Goal: Transaction & Acquisition: Purchase product/service

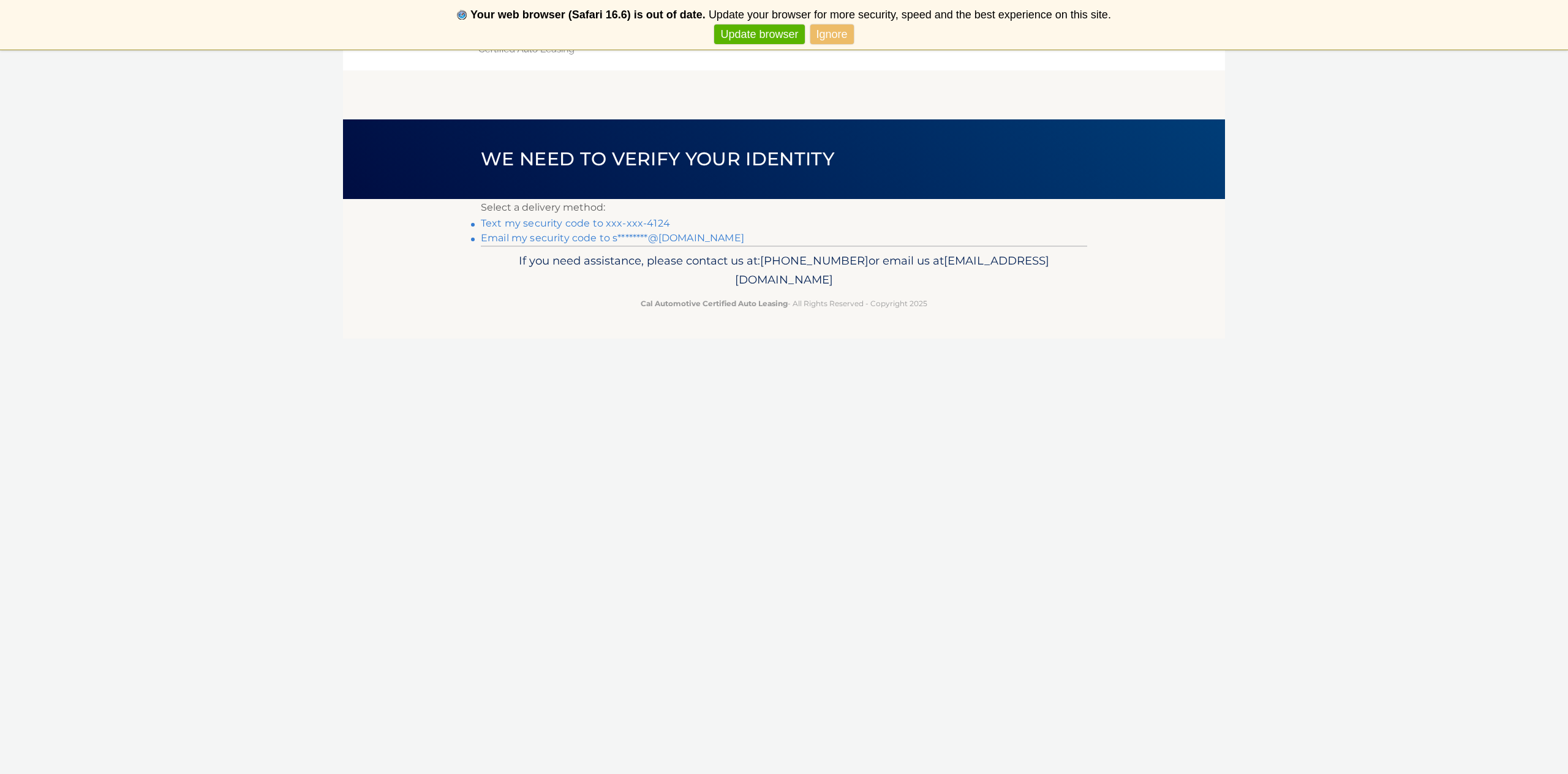
click at [638, 224] on link "Text my security code to xxx-xxx-4124" at bounding box center [575, 223] width 189 height 12
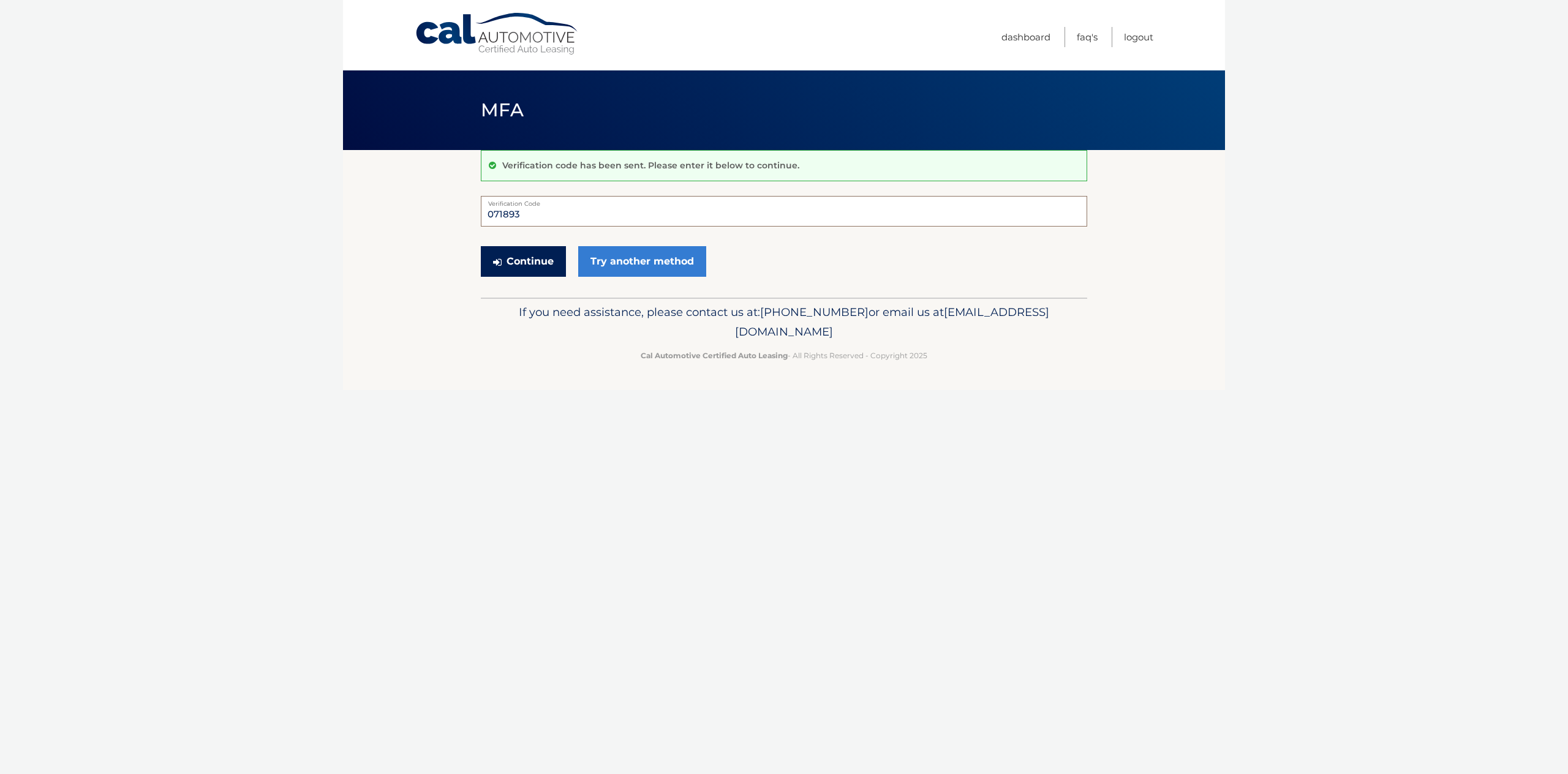
type input "071893"
click at [544, 265] on button "Continue" at bounding box center [523, 261] width 85 height 31
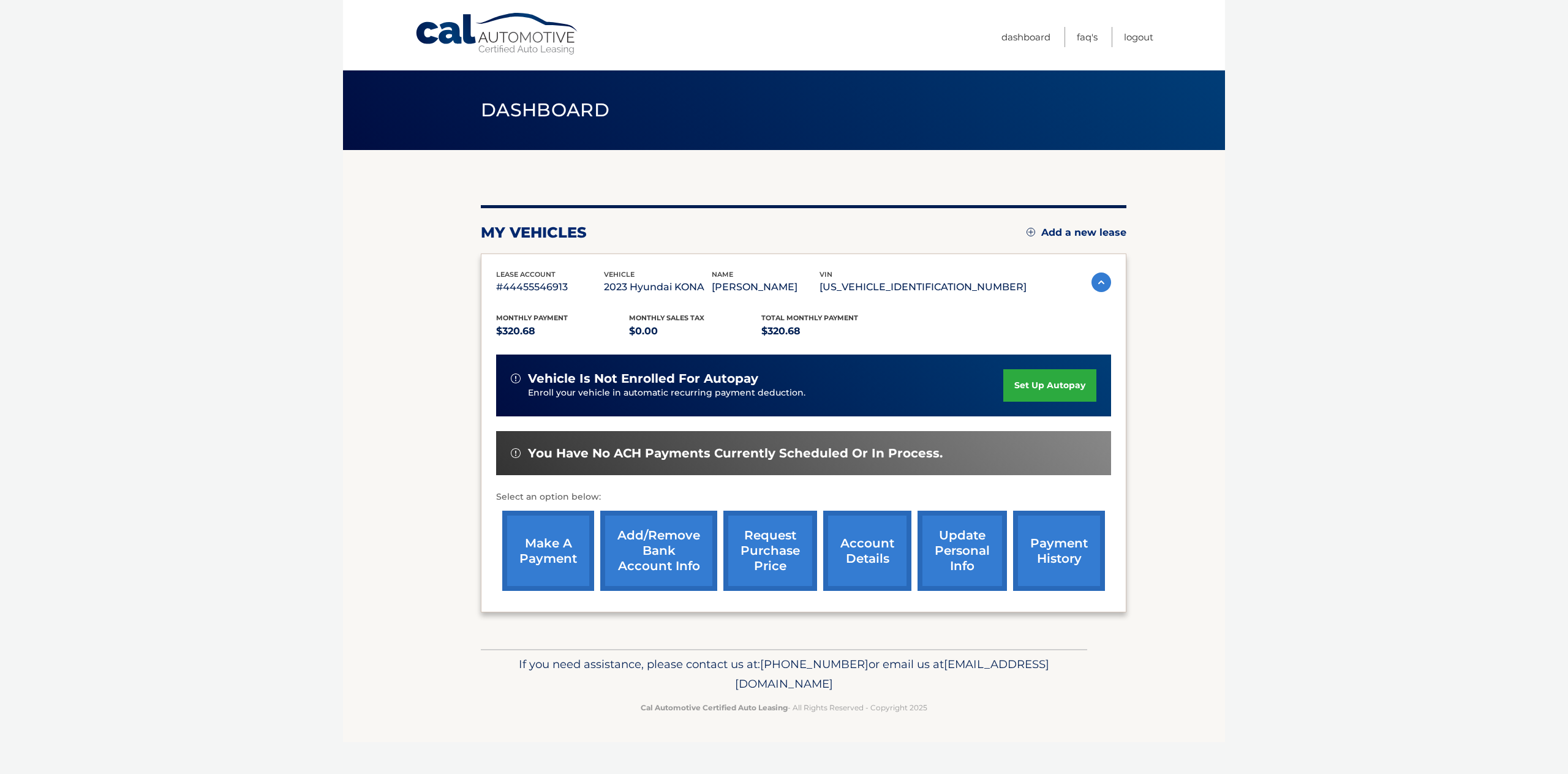
click at [544, 548] on link "make a payment" at bounding box center [548, 551] width 92 height 81
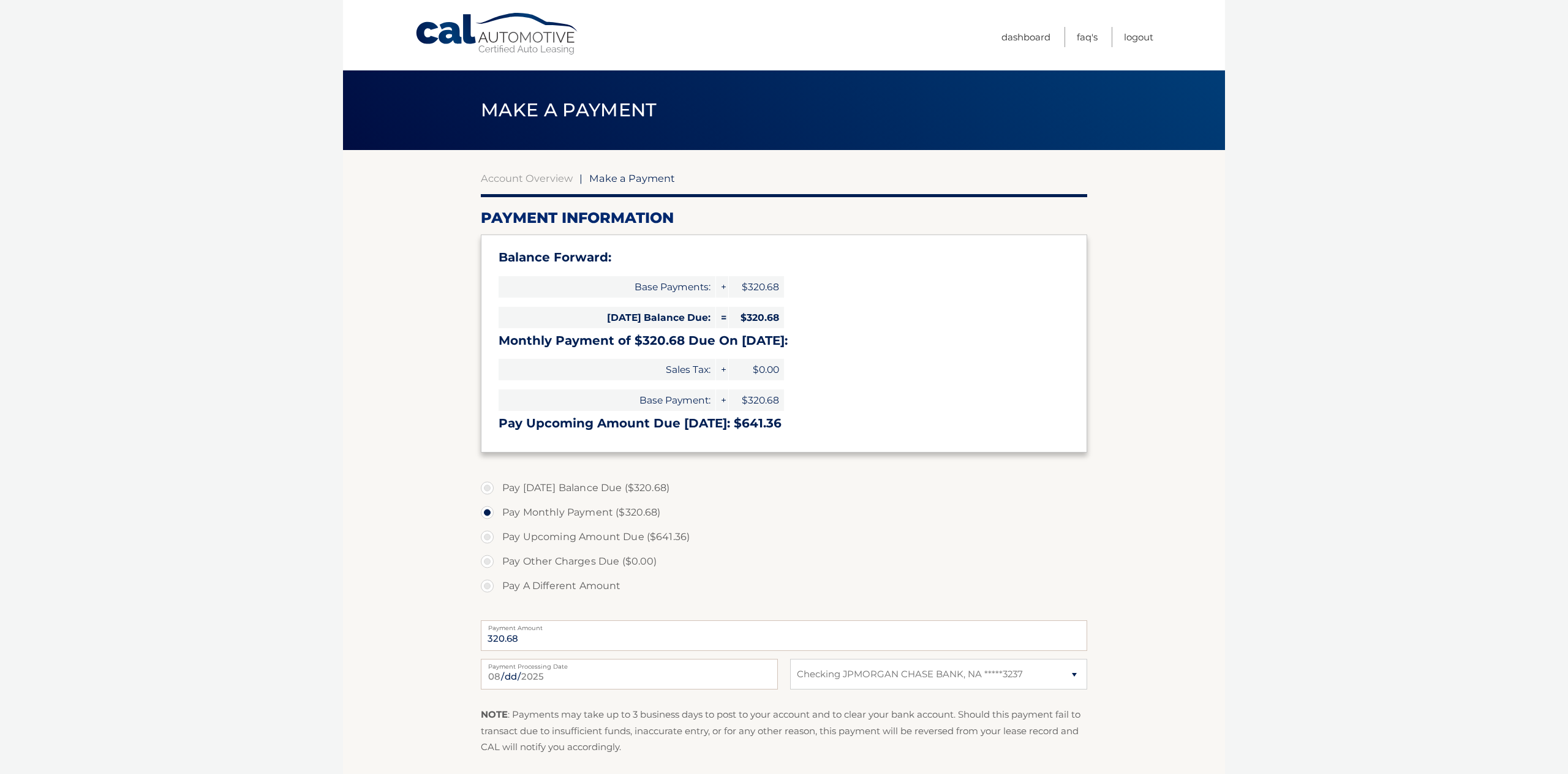
select select "OTJkNjE5ZWUtM2MzZS00MGJlLWIzNjYtMGYyYmZhODEzYTY5"
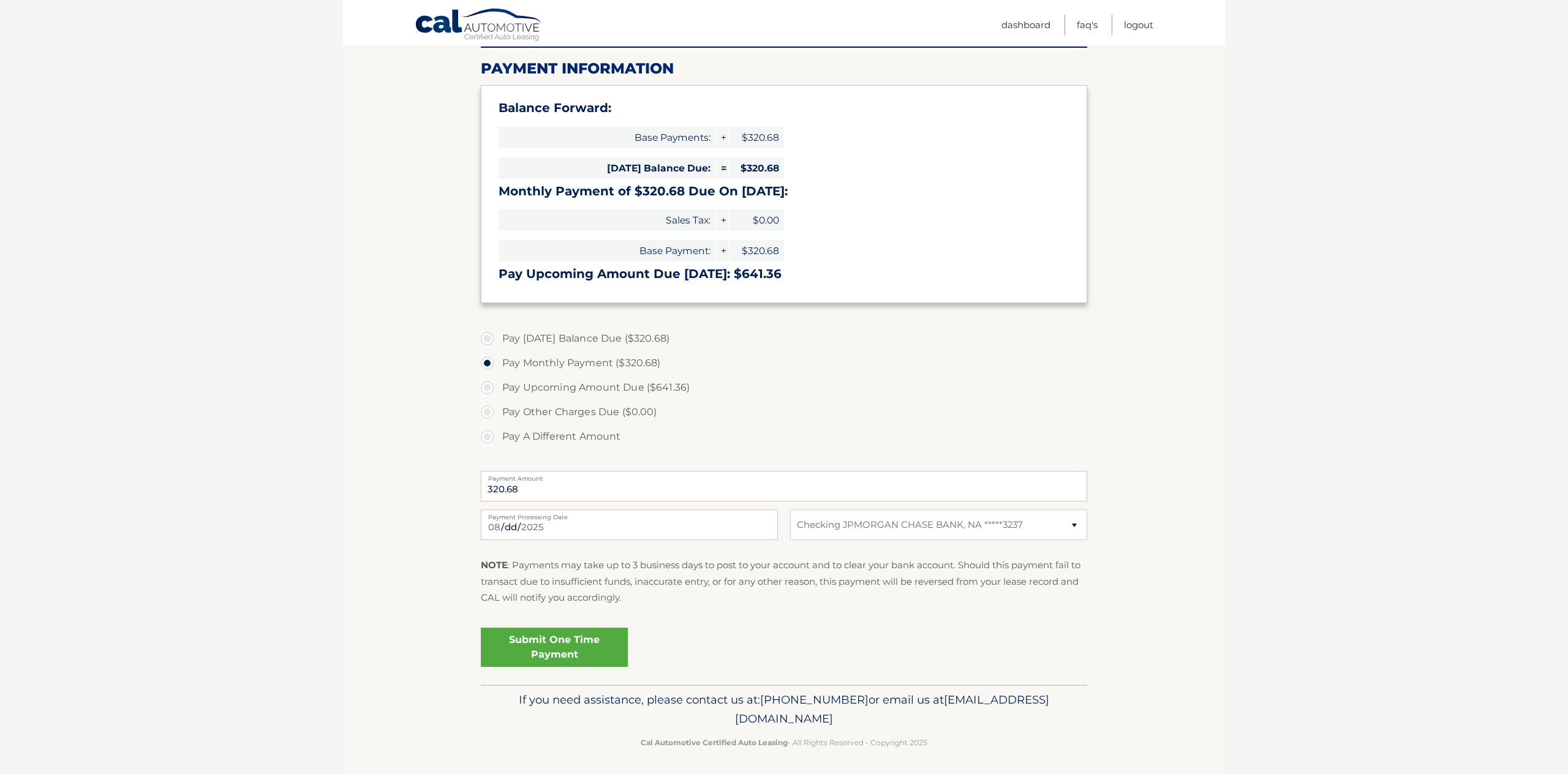
scroll to position [149, 0]
click at [564, 646] on link "Submit One Time Payment" at bounding box center [554, 648] width 147 height 39
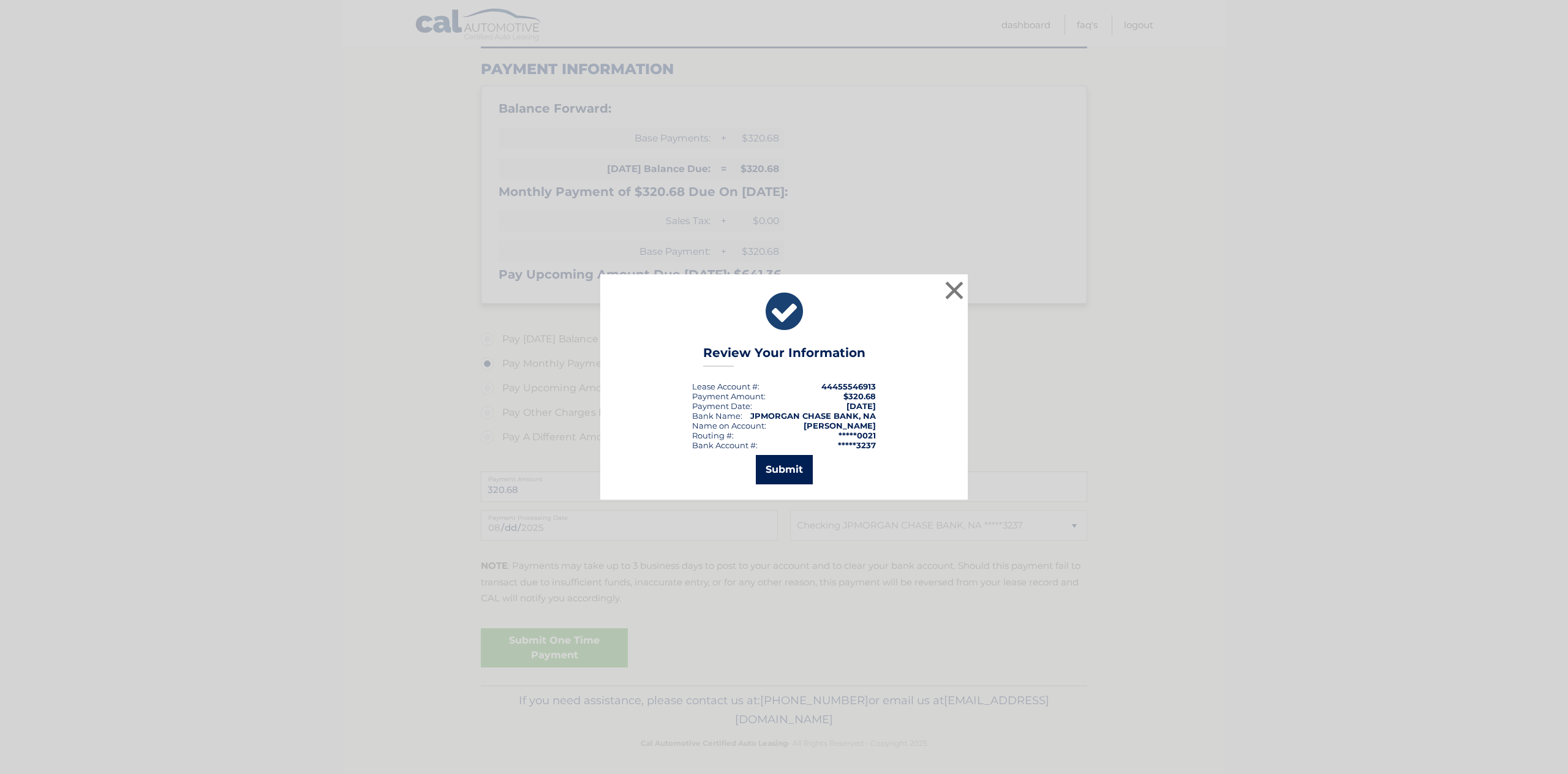
click at [804, 460] on button "Submit" at bounding box center [784, 470] width 57 height 30
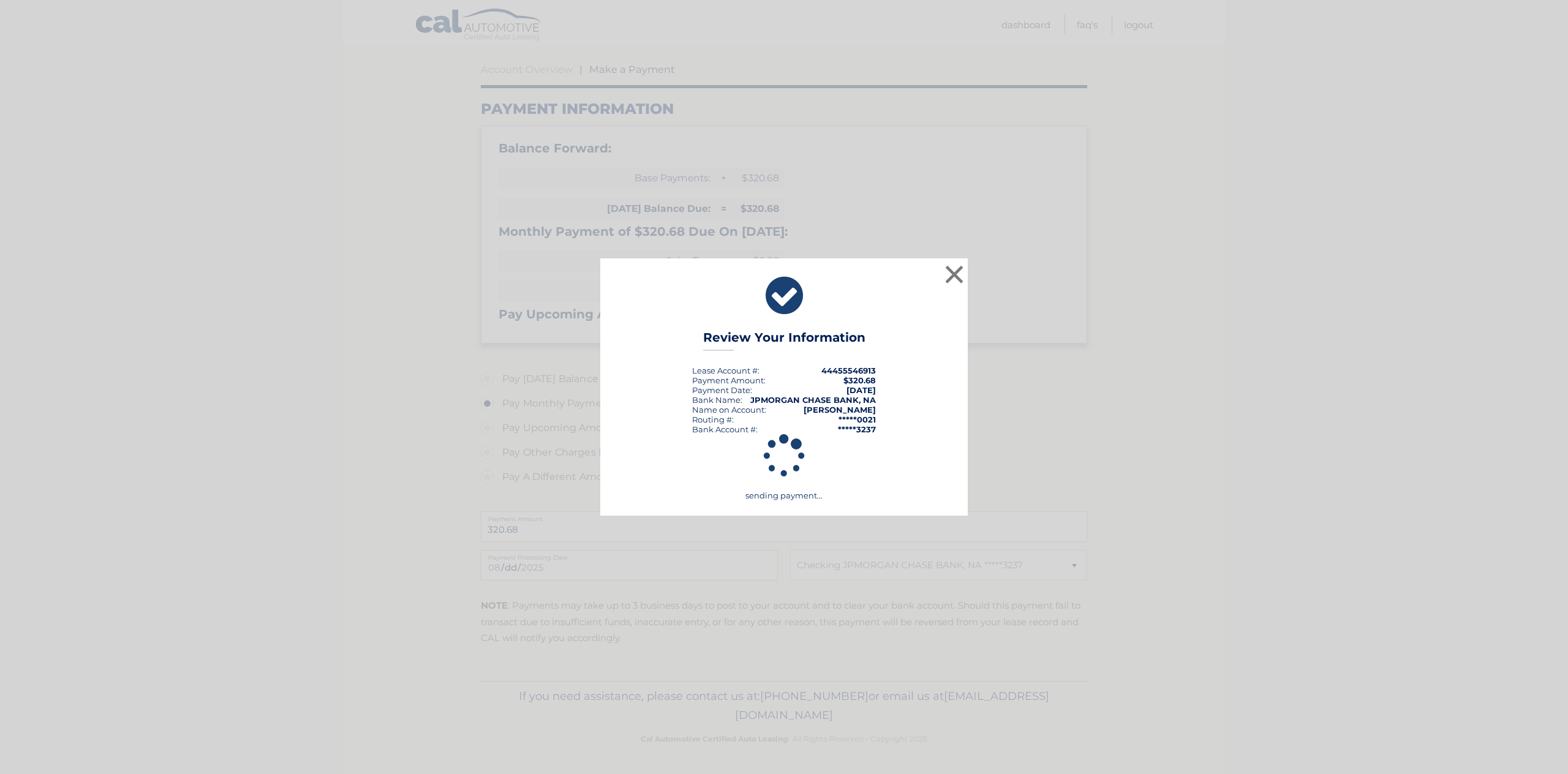
scroll to position [105, 0]
